Goal: Book appointment/travel/reservation

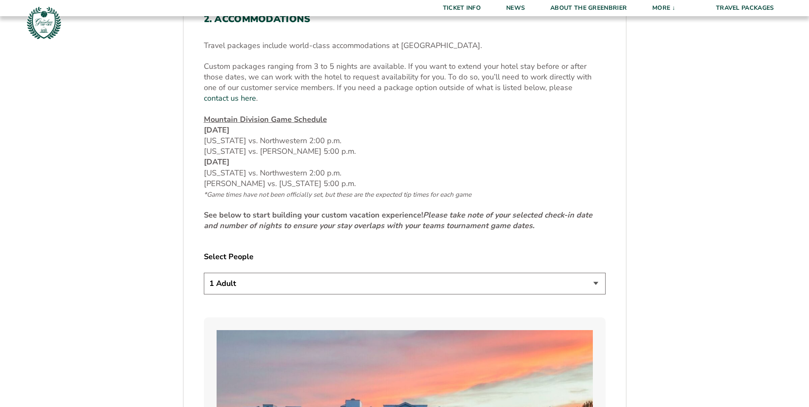
scroll to position [410, 0]
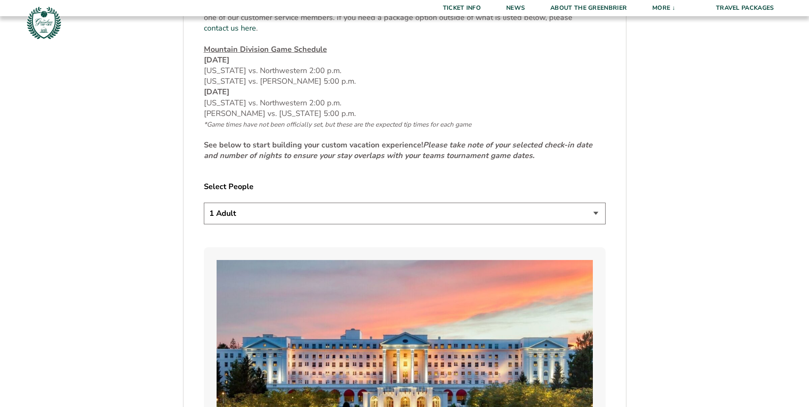
click at [383, 205] on select "1 Adult 2 Adults 3 Adults 4 Adults 2 Adults + 1 Child 2 Adults + 2 Children 2 A…" at bounding box center [405, 213] width 402 height 22
select select "2 Adults"
click at [204, 202] on select "1 Adult 2 Adults 3 Adults 4 Adults 2 Adults + 1 Child 2 Adults + 2 Children 2 A…" at bounding box center [405, 213] width 402 height 22
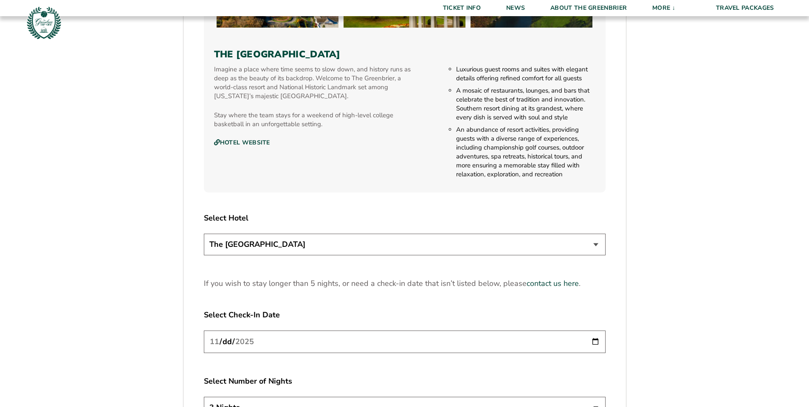
scroll to position [929, 0]
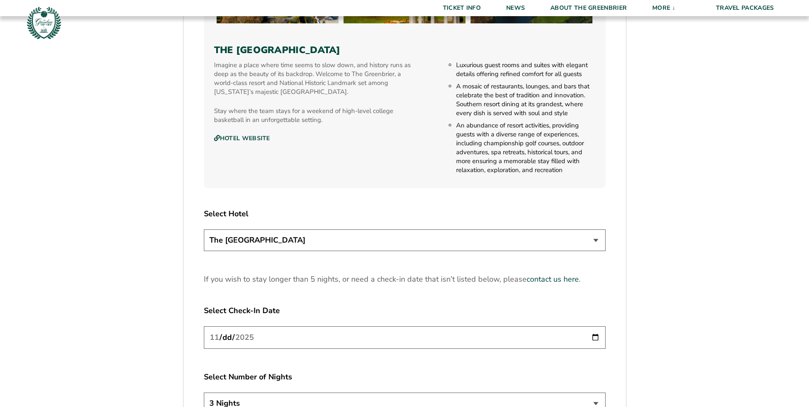
click at [552, 236] on select "The [GEOGRAPHIC_DATA]" at bounding box center [405, 240] width 402 height 22
click at [204, 229] on select "The [GEOGRAPHIC_DATA]" at bounding box center [405, 240] width 402 height 22
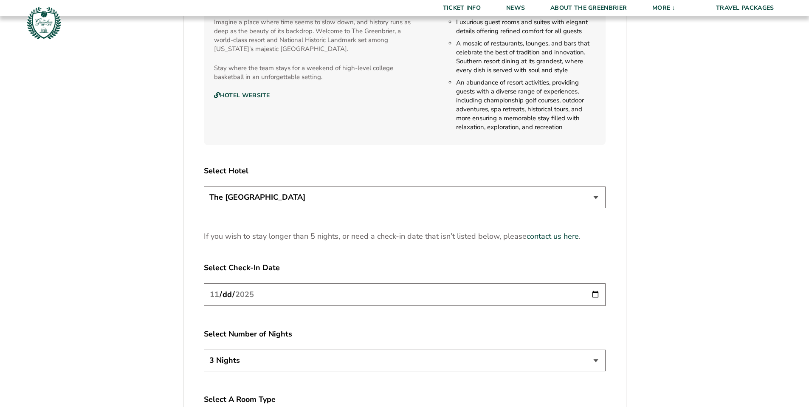
scroll to position [986, 0]
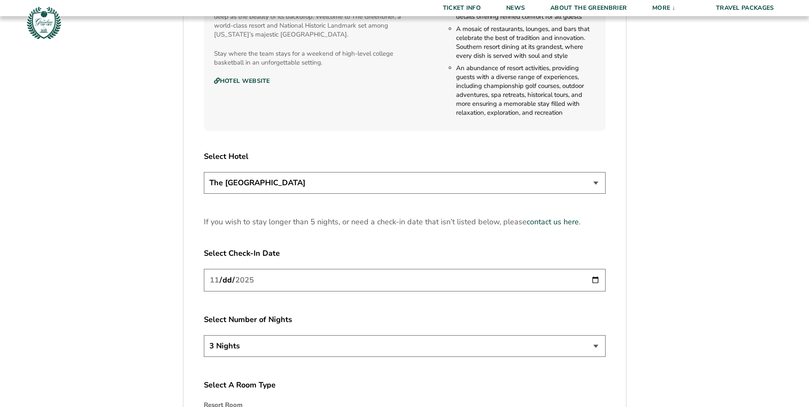
click at [546, 269] on input "[DATE]" at bounding box center [405, 280] width 402 height 22
click at [272, 339] on select "3 Nights 4 Nights 5 Nights" at bounding box center [405, 346] width 402 height 22
click at [204, 335] on select "3 Nights 4 Nights 5 Nights" at bounding box center [405, 346] width 402 height 22
click at [232, 269] on input "[DATE]" at bounding box center [405, 280] width 402 height 22
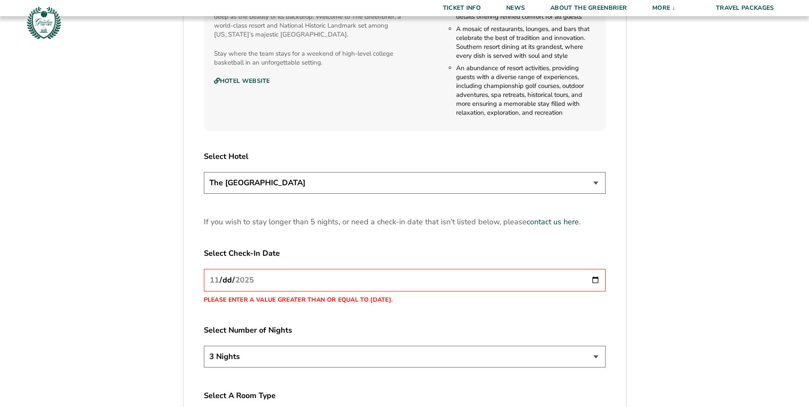
type input "[DATE]"
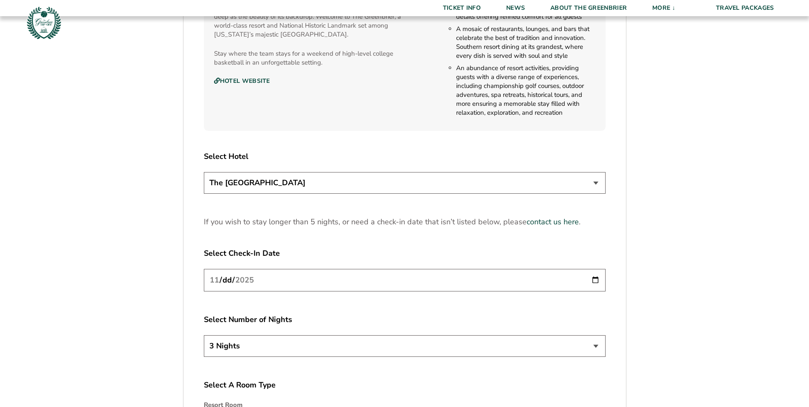
click at [306, 281] on div "[DATE]" at bounding box center [405, 281] width 402 height 25
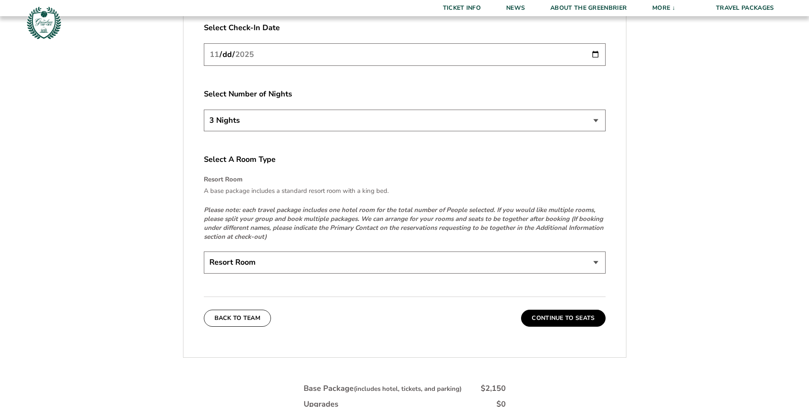
scroll to position [1271, 0]
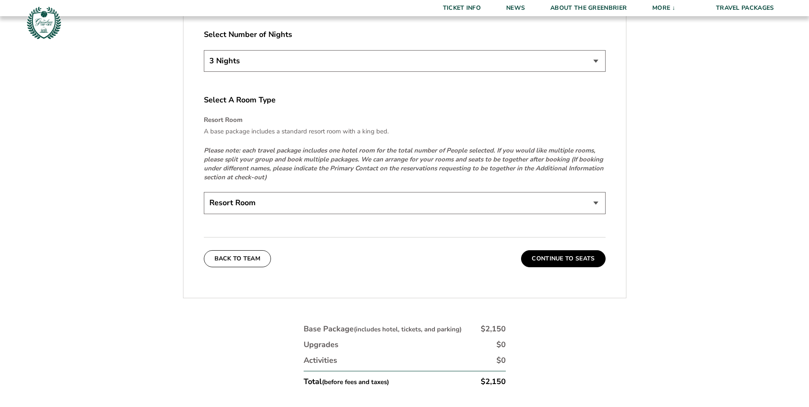
click at [329, 199] on select "Resort Room" at bounding box center [405, 203] width 402 height 22
click at [552, 250] on button "Continue To Seats" at bounding box center [563, 258] width 84 height 17
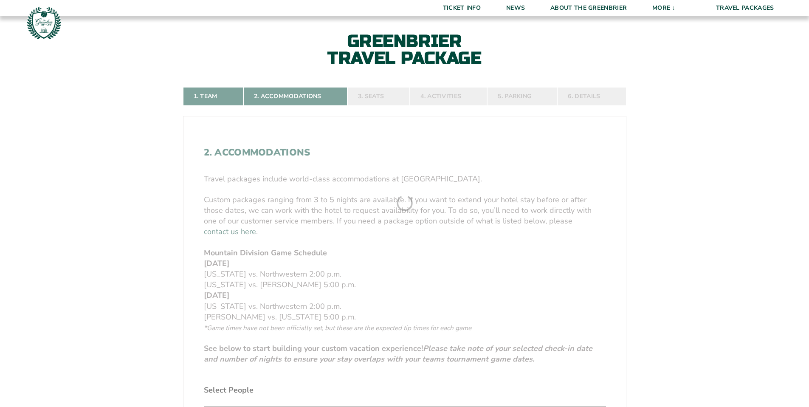
scroll to position [192, 0]
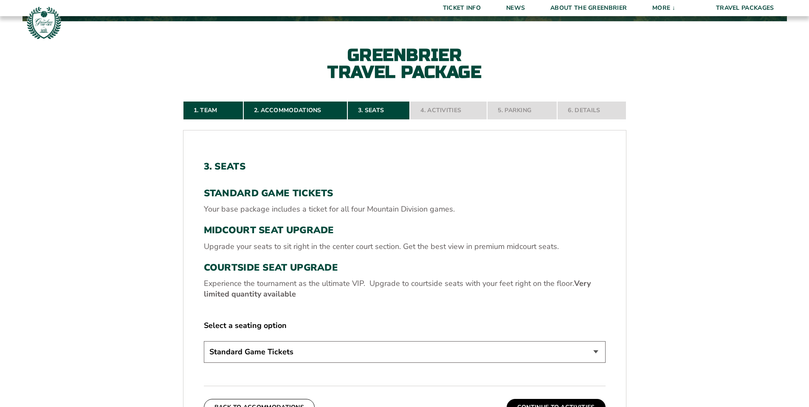
click at [425, 353] on select "Standard Game Tickets Midcourt Seat Upgrade (+$130 per person) Courtside Seat U…" at bounding box center [405, 352] width 402 height 22
click at [204, 341] on select "Standard Game Tickets Midcourt Seat Upgrade (+$130 per person) Courtside Seat U…" at bounding box center [405, 352] width 402 height 22
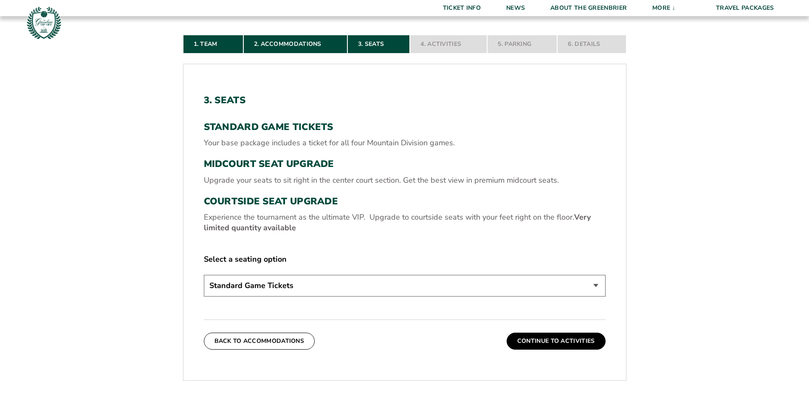
scroll to position [265, 0]
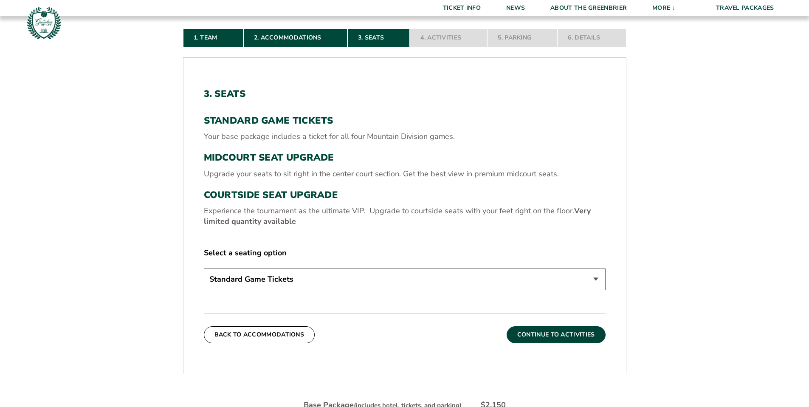
click at [537, 337] on button "Continue To Activities" at bounding box center [555, 334] width 99 height 17
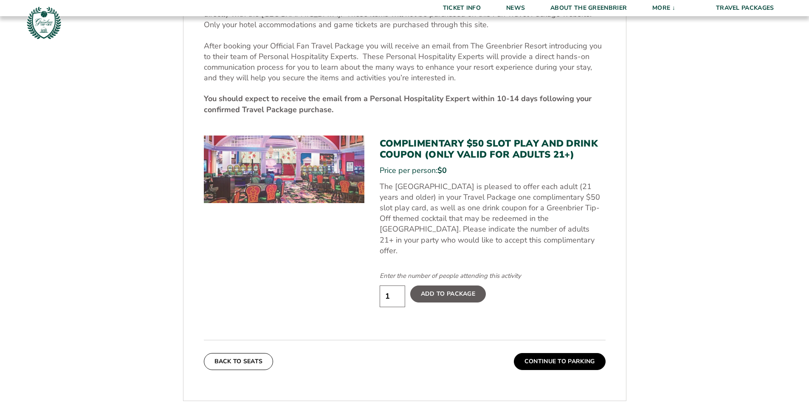
scroll to position [405, 0]
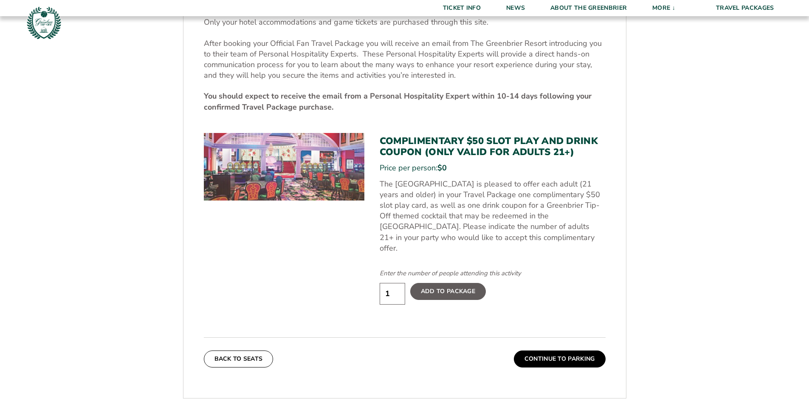
click at [395, 284] on input "1" at bounding box center [391, 294] width 25 height 22
type input "2"
click at [396, 283] on input "2" at bounding box center [391, 294] width 25 height 22
click at [432, 283] on label "Add To Package" at bounding box center [448, 291] width 76 height 17
click at [0, 0] on input "Add To Package" at bounding box center [0, 0] width 0 height 0
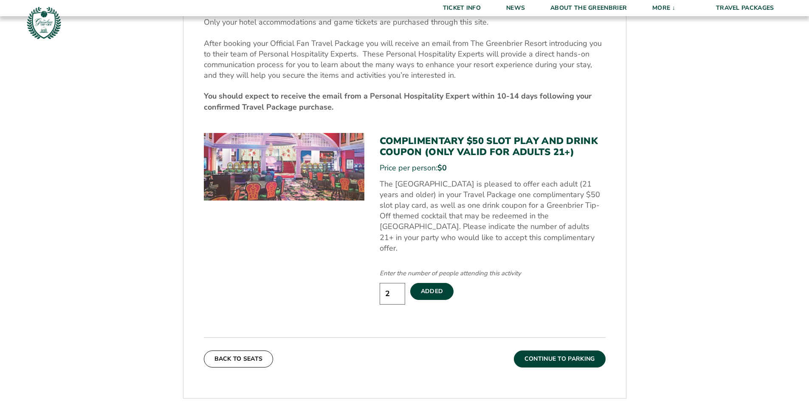
click at [542, 350] on button "Continue To Parking" at bounding box center [560, 358] width 92 height 17
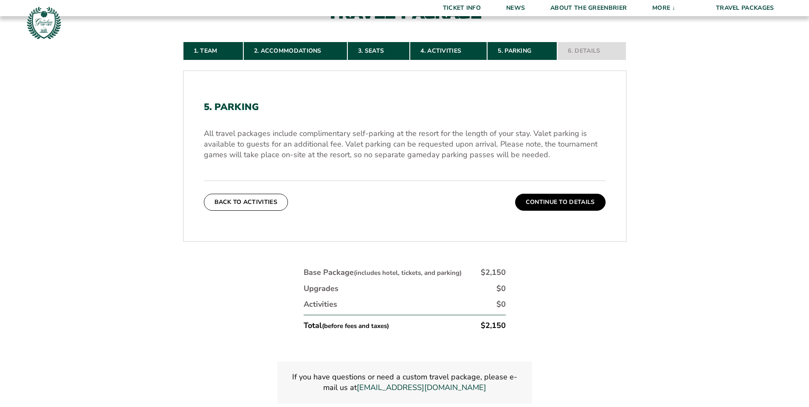
scroll to position [323, 0]
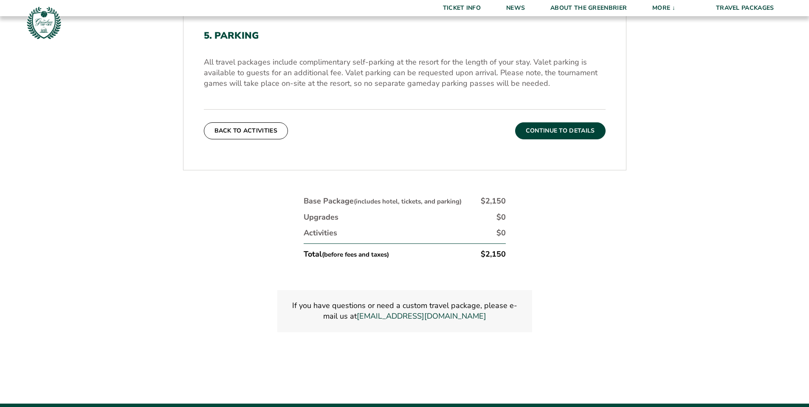
click at [551, 131] on button "Continue To Details" at bounding box center [560, 130] width 90 height 17
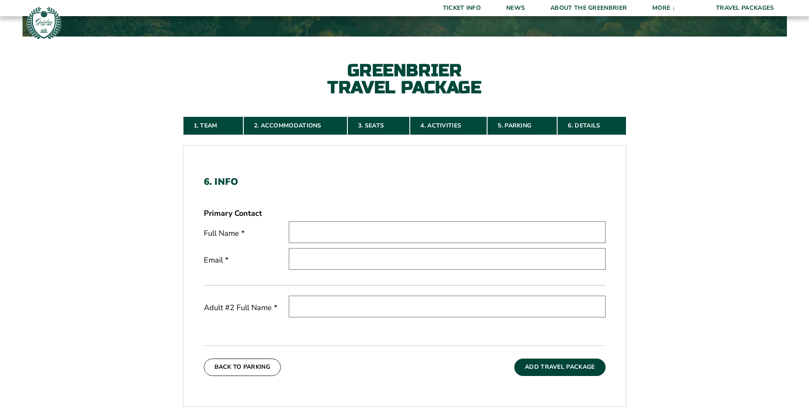
scroll to position [200, 0]
